Goal: Task Accomplishment & Management: Use online tool/utility

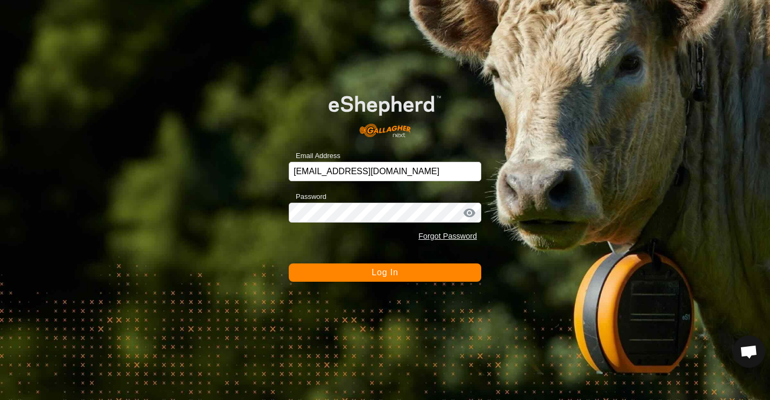
click at [379, 274] on span "Log In" at bounding box center [384, 272] width 26 height 9
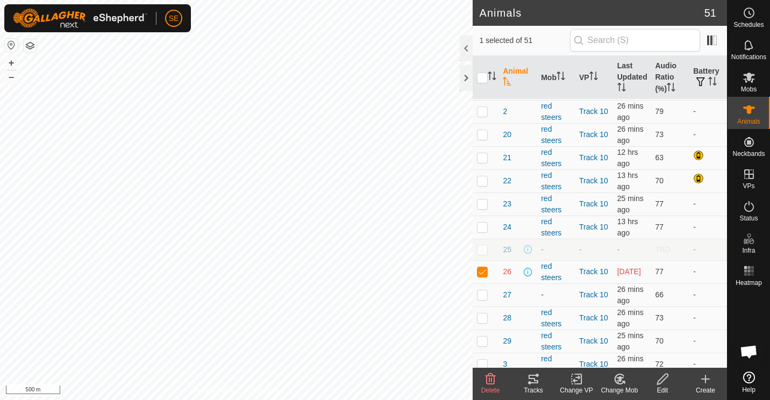
scroll to position [206, 0]
click at [479, 274] on p-checkbox at bounding box center [482, 270] width 11 height 9
checkbox input "false"
click at [746, 16] on icon at bounding box center [748, 12] width 13 height 13
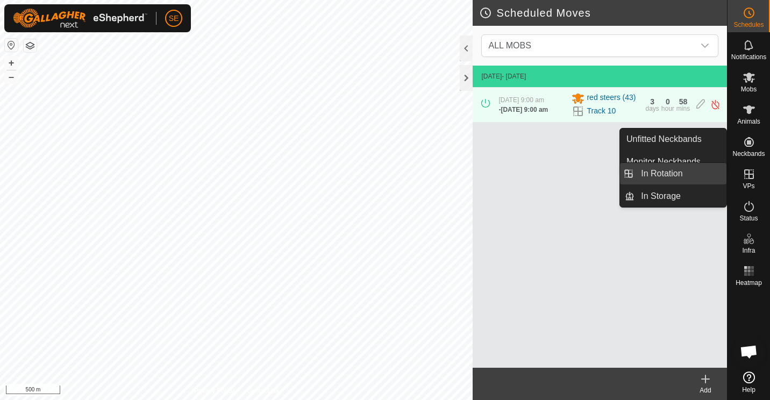
click at [658, 176] on link "In Rotation" at bounding box center [680, 173] width 92 height 21
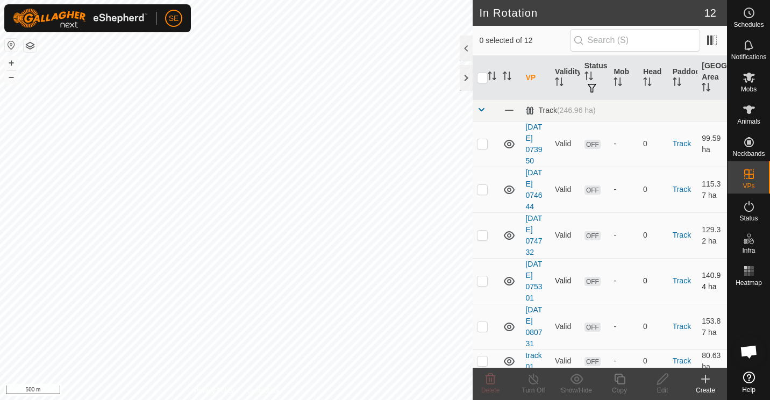
checkbox input "true"
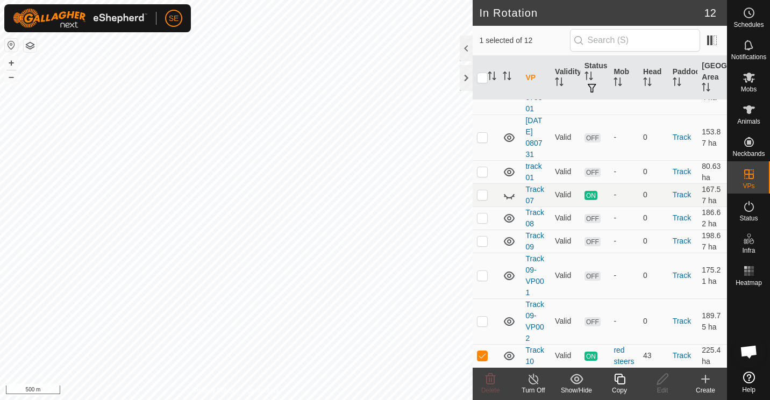
click at [532, 382] on icon at bounding box center [533, 378] width 13 height 13
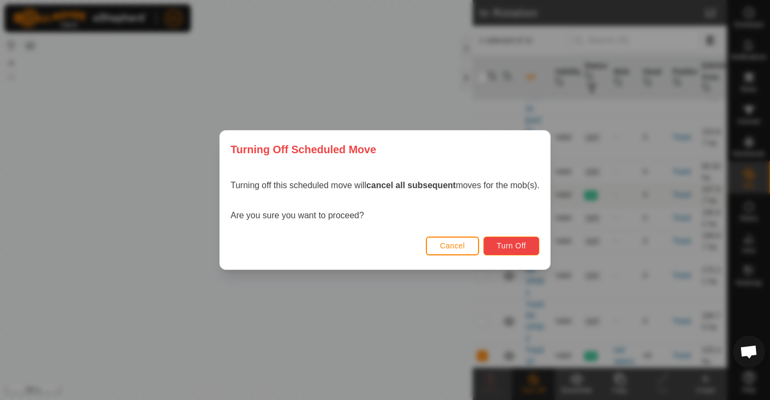
click at [510, 248] on span "Turn Off" at bounding box center [512, 245] width 30 height 9
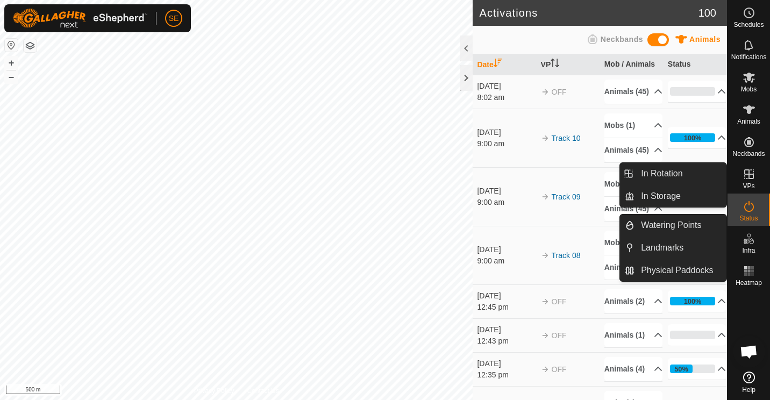
click at [750, 183] on span "VPs" at bounding box center [748, 186] width 12 height 6
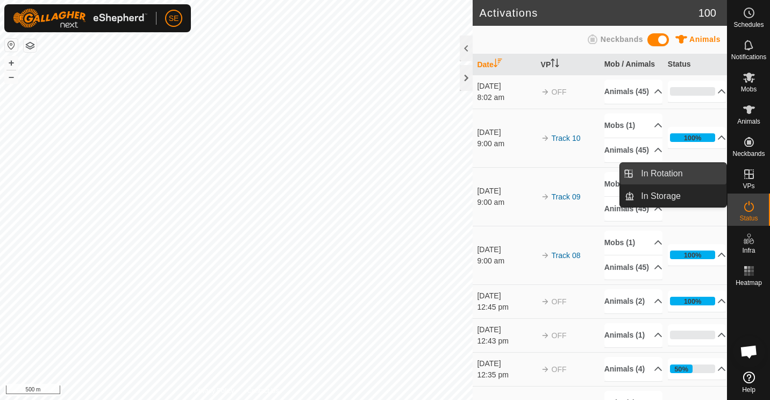
click at [669, 173] on link "In Rotation" at bounding box center [680, 173] width 92 height 21
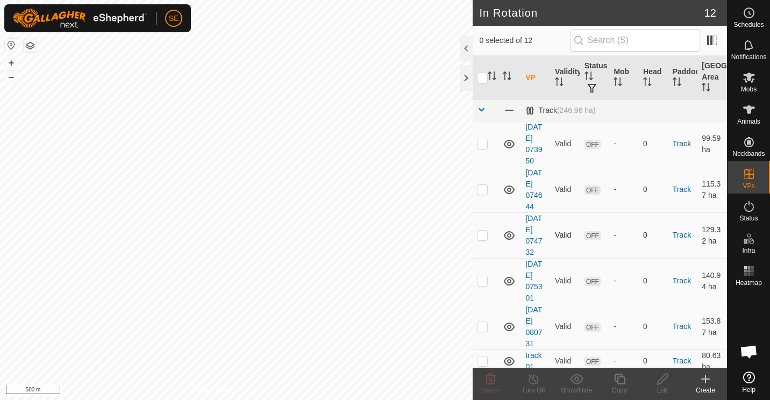
checkbox input "true"
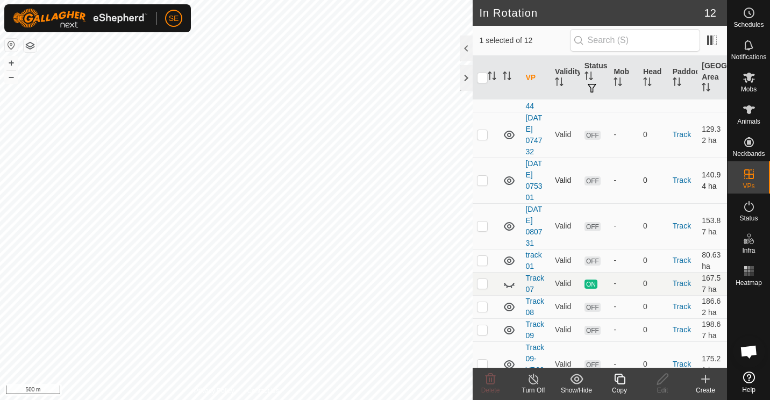
scroll to position [94, 0]
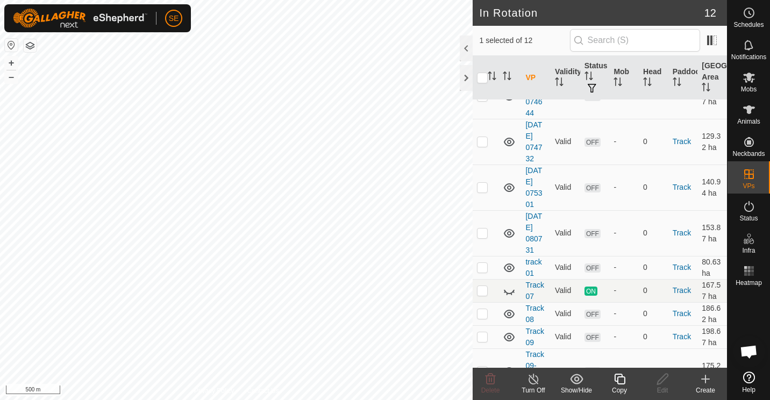
click at [705, 379] on icon at bounding box center [705, 379] width 8 height 0
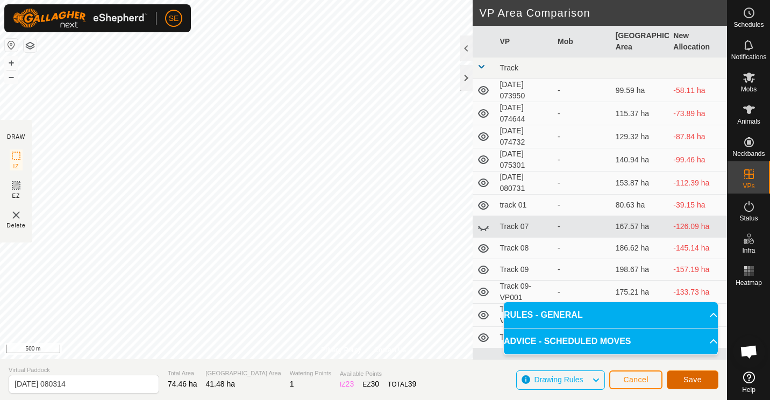
click at [690, 378] on span "Save" at bounding box center [692, 379] width 18 height 9
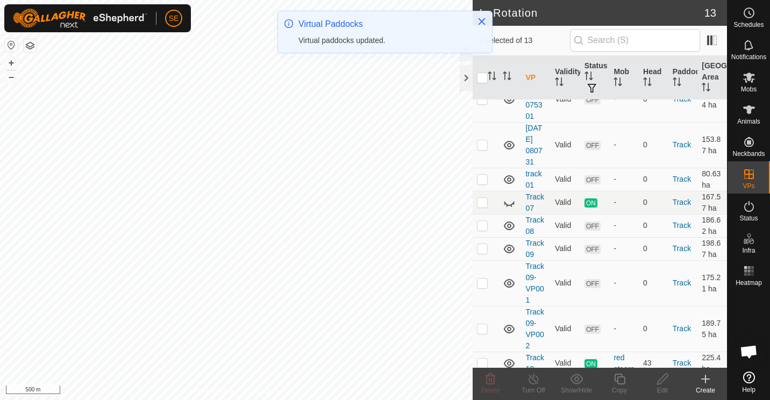
scroll to position [267, 0]
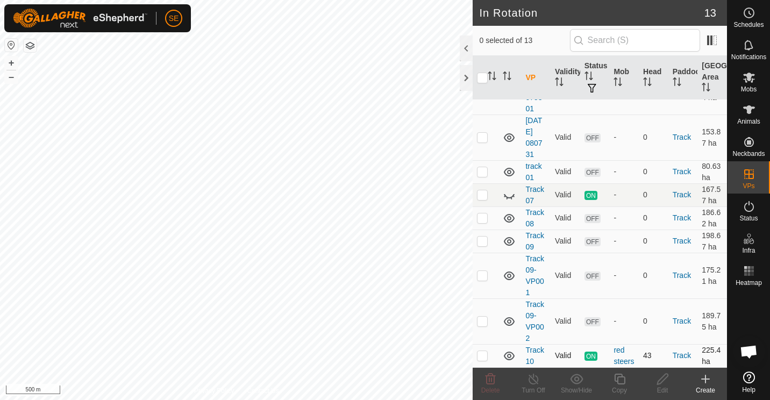
click at [480, 351] on p-checkbox at bounding box center [482, 355] width 11 height 9
click at [482, 352] on p-checkbox at bounding box center [482, 355] width 11 height 9
checkbox input "false"
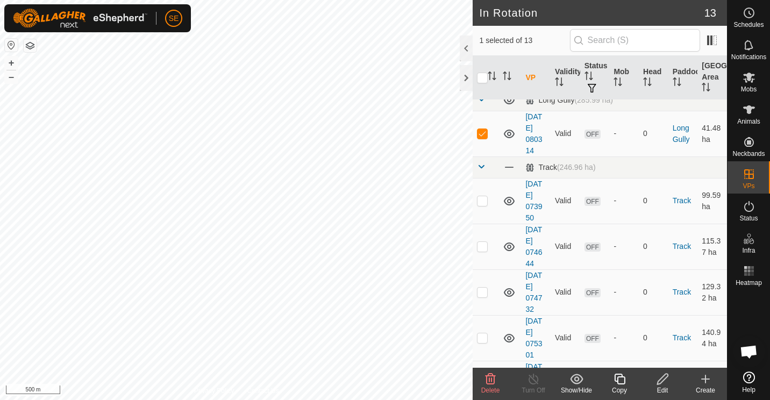
scroll to position [0, 0]
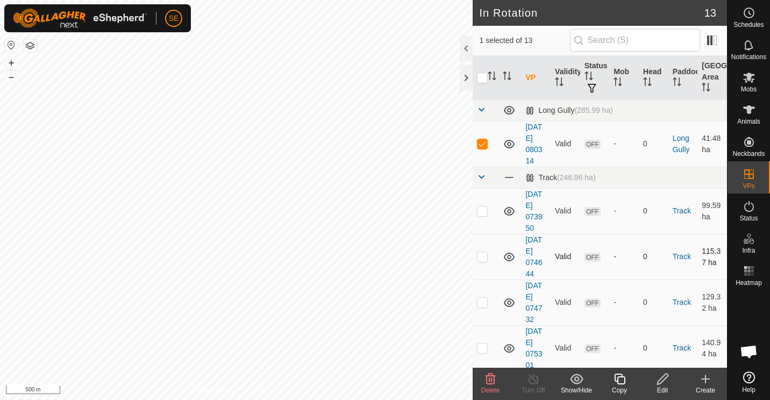
drag, startPoint x: 534, startPoint y: 166, endPoint x: 541, endPoint y: 276, distance: 110.9
click at [541, 276] on tbody "Long Gully (285.99 ha) [DATE] 080314 Valid OFF - 0 Long Gully 41.48 ha Track (2…" at bounding box center [599, 361] width 254 height 524
click at [464, 80] on div at bounding box center [466, 78] width 13 height 26
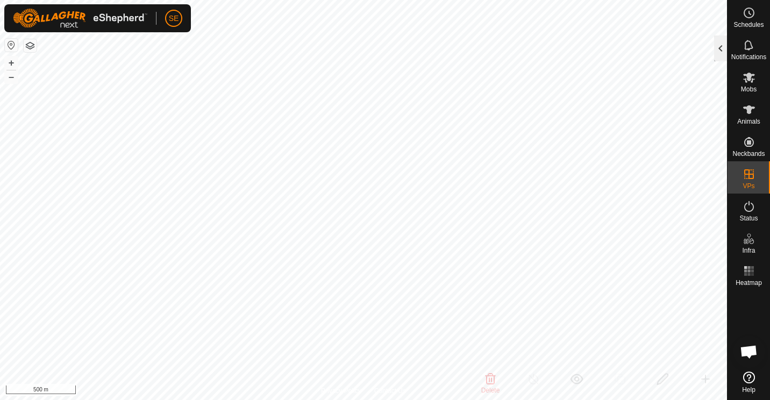
click at [719, 47] on div at bounding box center [720, 48] width 13 height 26
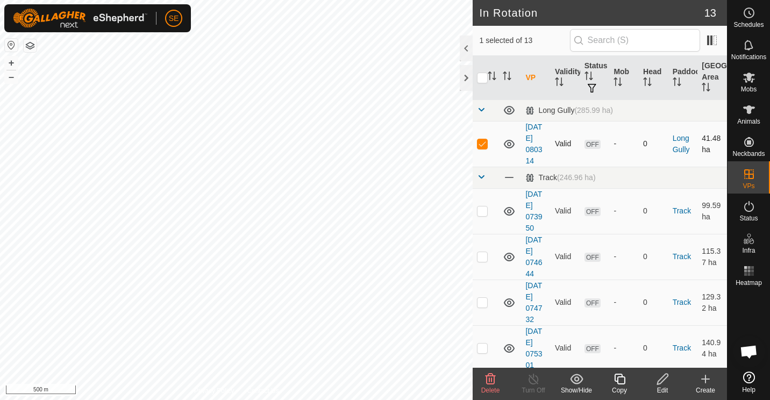
click at [480, 145] on p-checkbox at bounding box center [482, 143] width 11 height 9
checkbox input "true"
click at [665, 385] on icon at bounding box center [662, 378] width 13 height 13
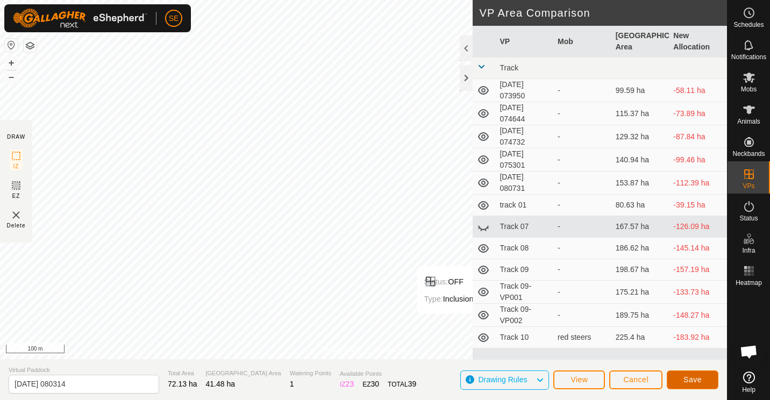
click at [695, 377] on span "Save" at bounding box center [692, 379] width 18 height 9
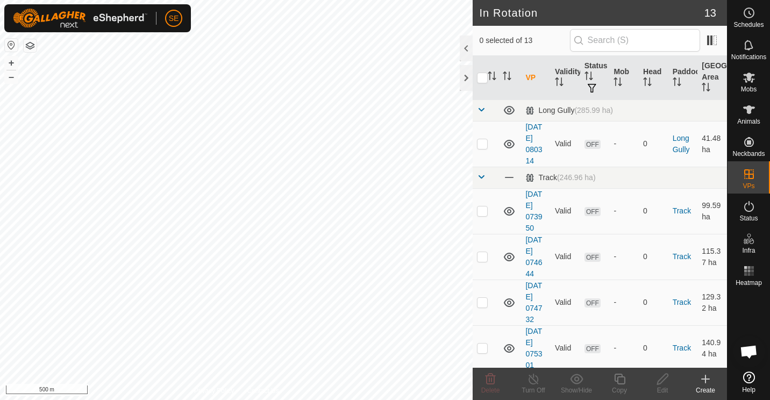
click at [30, 45] on button "button" at bounding box center [30, 45] width 13 height 13
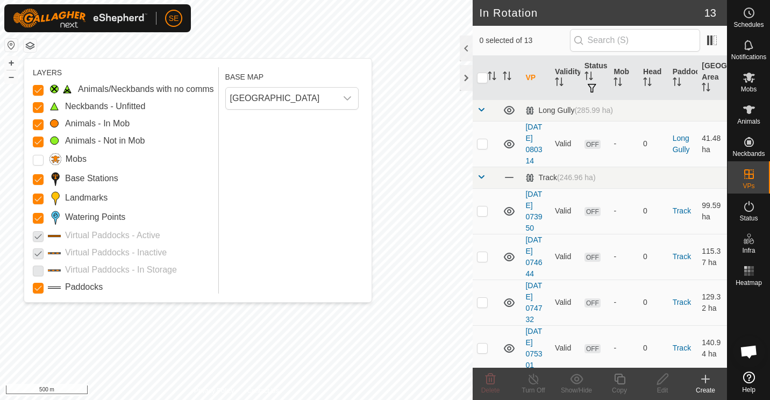
click at [38, 252] on p-checkbox at bounding box center [38, 252] width 11 height 13
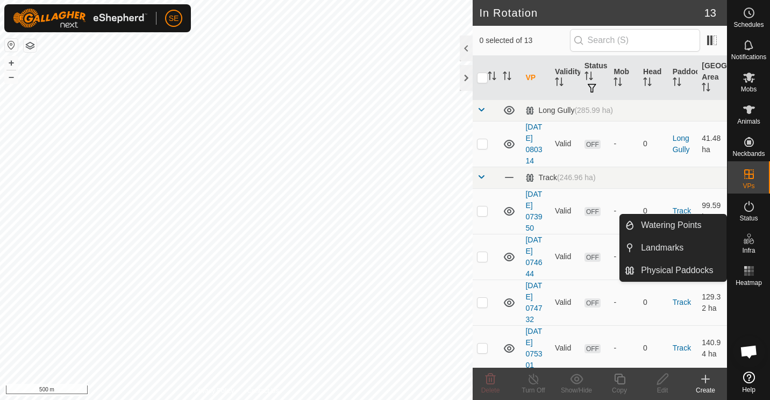
click at [748, 247] on span "Infra" at bounding box center [748, 250] width 13 height 6
click at [673, 229] on link "Watering Points" at bounding box center [680, 224] width 92 height 21
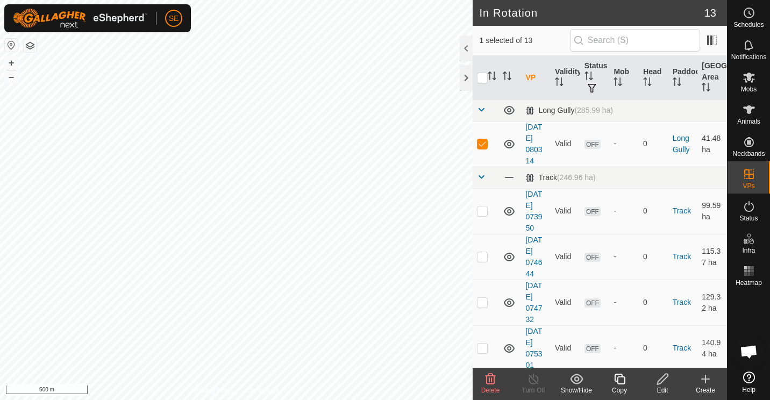
checkbox input "false"
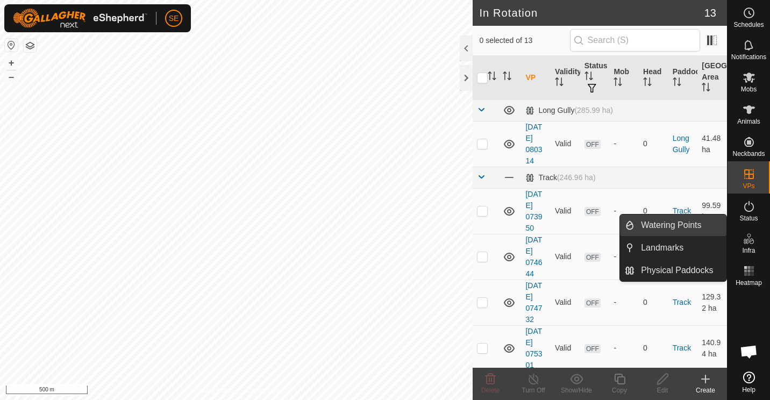
click at [656, 225] on link "Watering Points" at bounding box center [680, 224] width 92 height 21
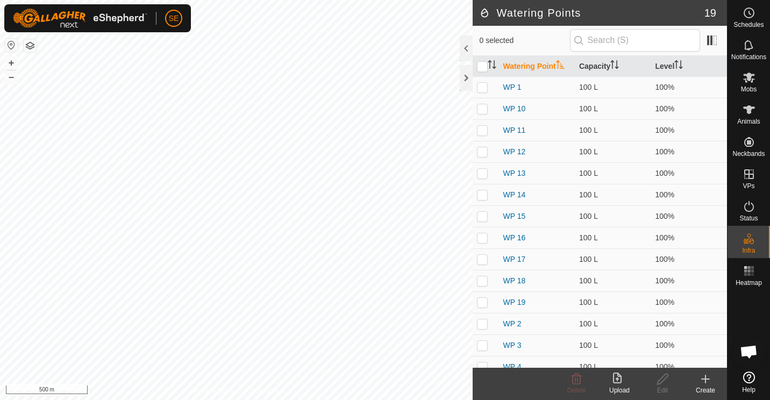
click at [705, 379] on icon at bounding box center [705, 379] width 8 height 0
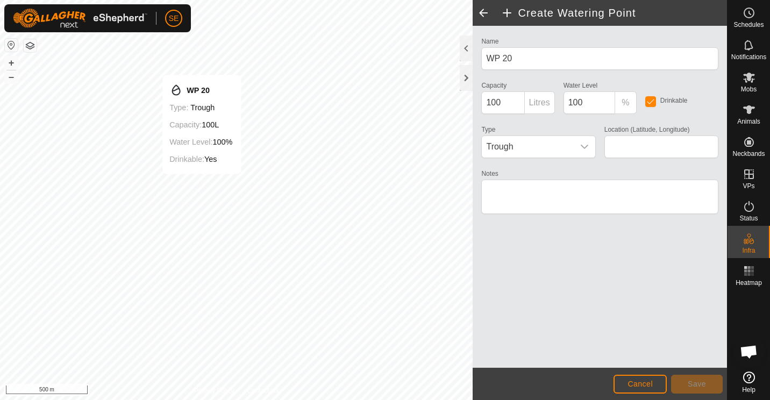
type input "-45.117105, 169.184857"
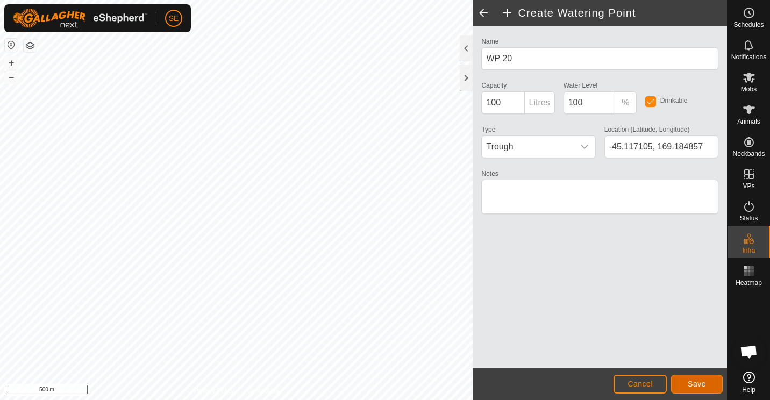
click at [695, 383] on span "Save" at bounding box center [696, 383] width 18 height 9
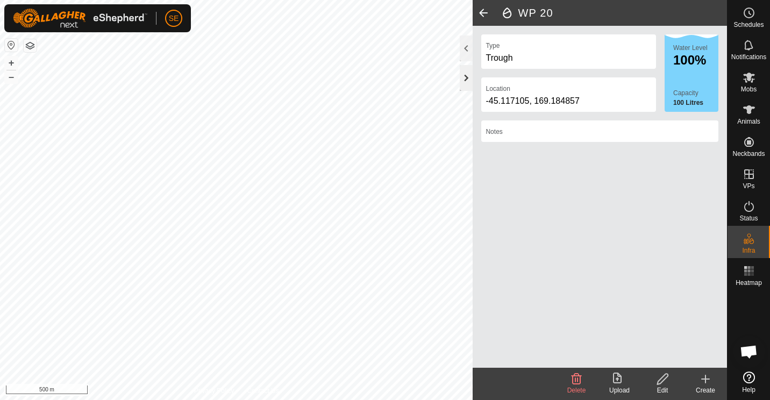
click at [465, 76] on div at bounding box center [466, 78] width 13 height 26
